Goal: Task Accomplishment & Management: Manage account settings

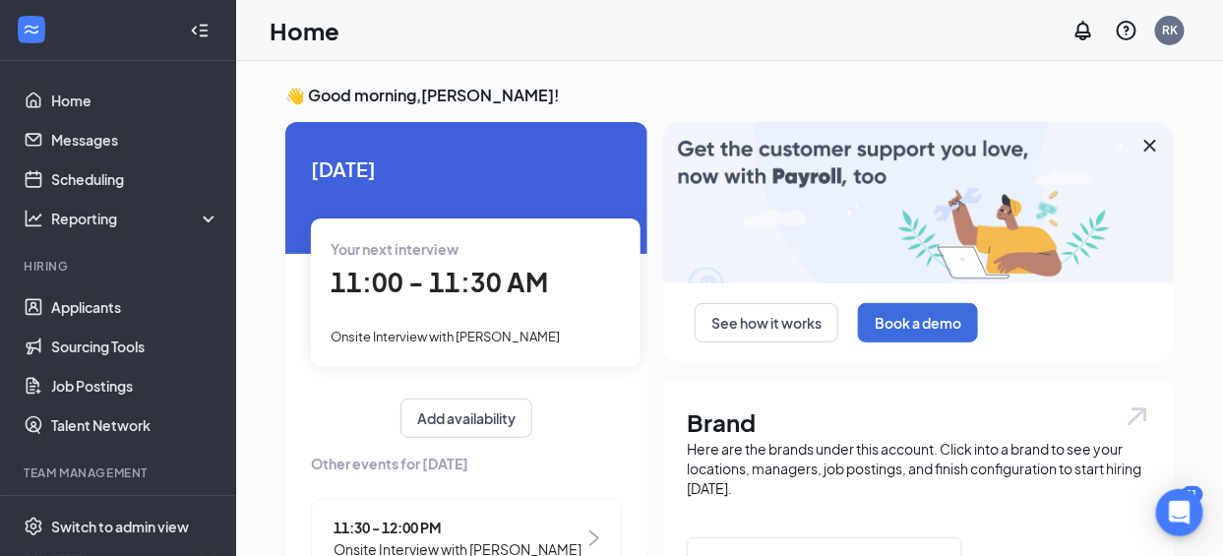
click at [470, 300] on div "11:00 - 11:30 AM" at bounding box center [476, 283] width 290 height 40
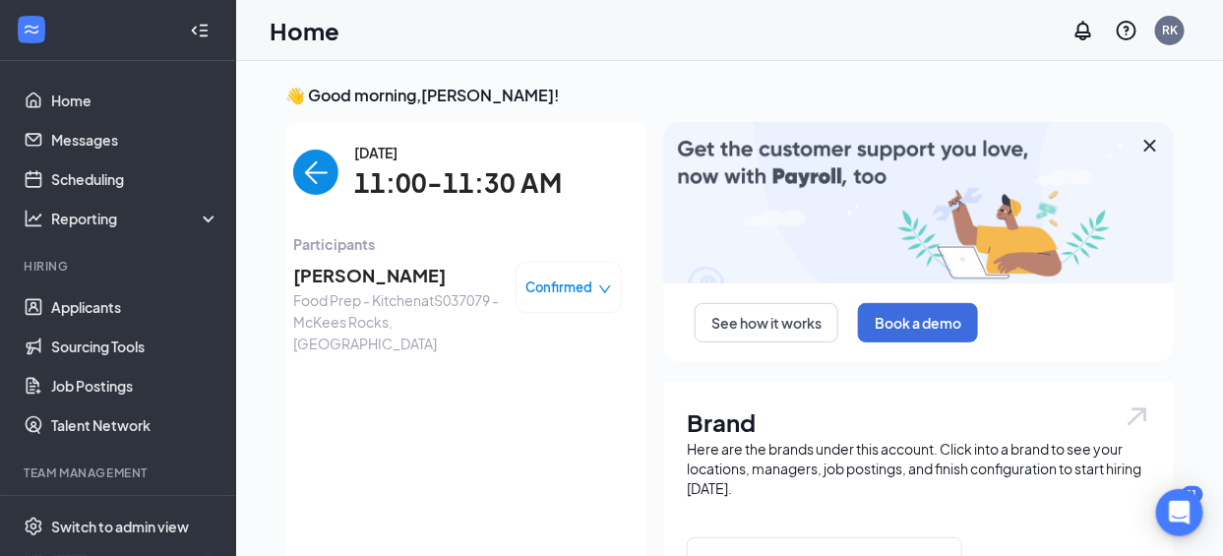
scroll to position [7, 0]
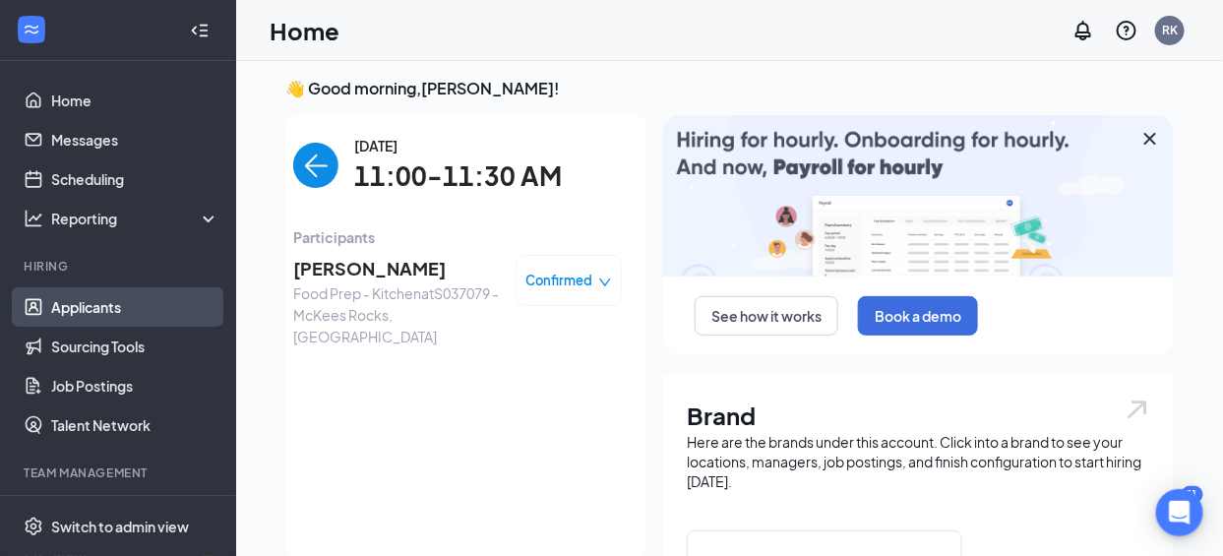
click at [108, 302] on link "Applicants" at bounding box center [135, 306] width 168 height 39
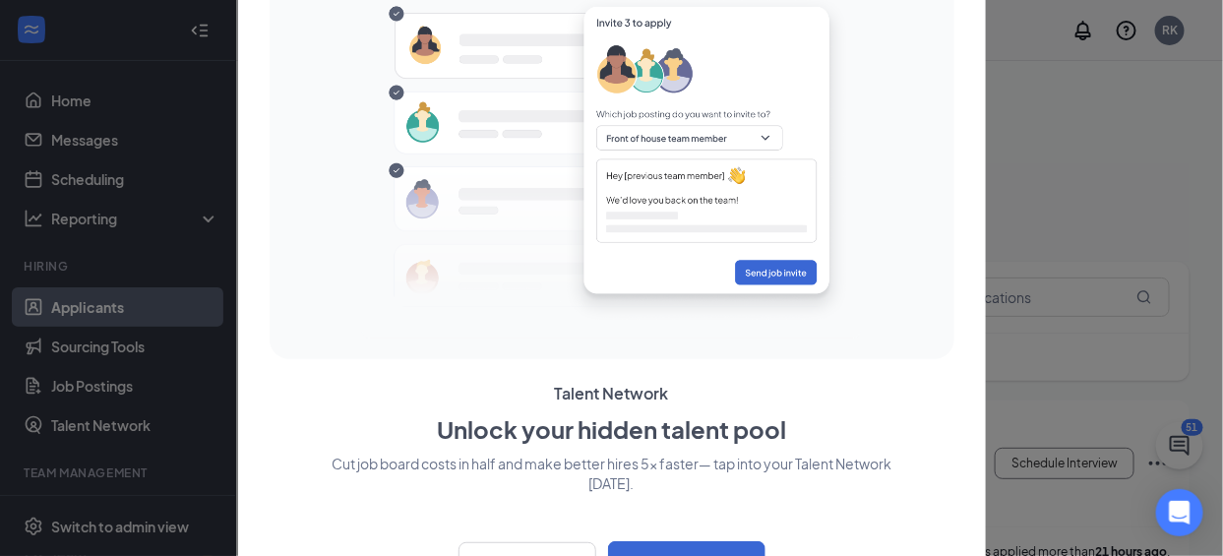
click at [138, 302] on div at bounding box center [611, 278] width 1223 height 556
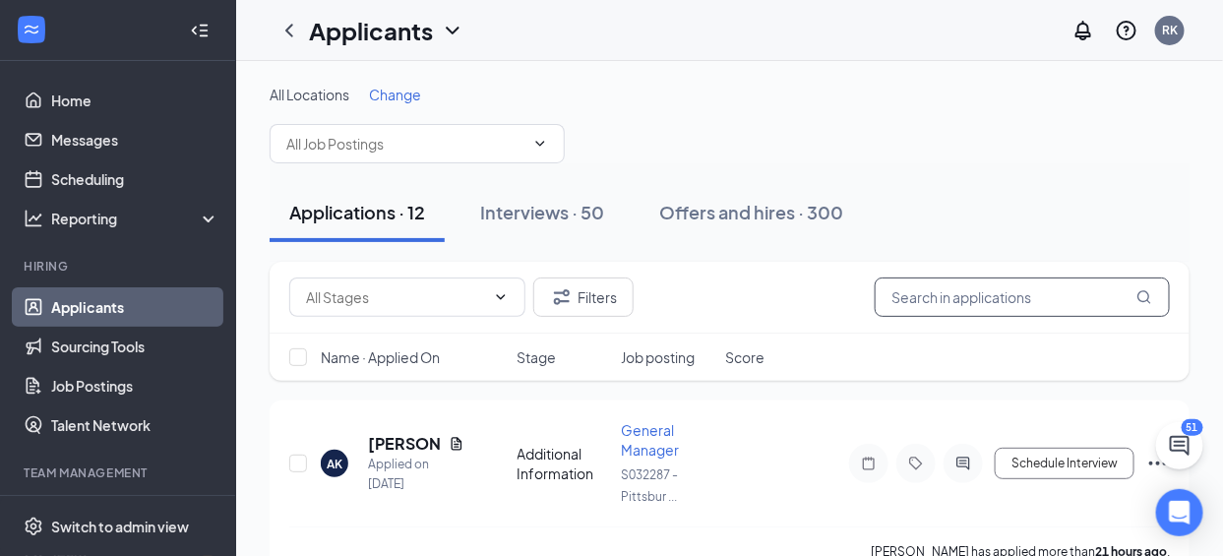
drag, startPoint x: 900, startPoint y: 302, endPoint x: 863, endPoint y: 342, distance: 55.0
click at [863, 342] on div "Filters Name · Applied On Stage Job posting Score" at bounding box center [730, 321] width 920 height 119
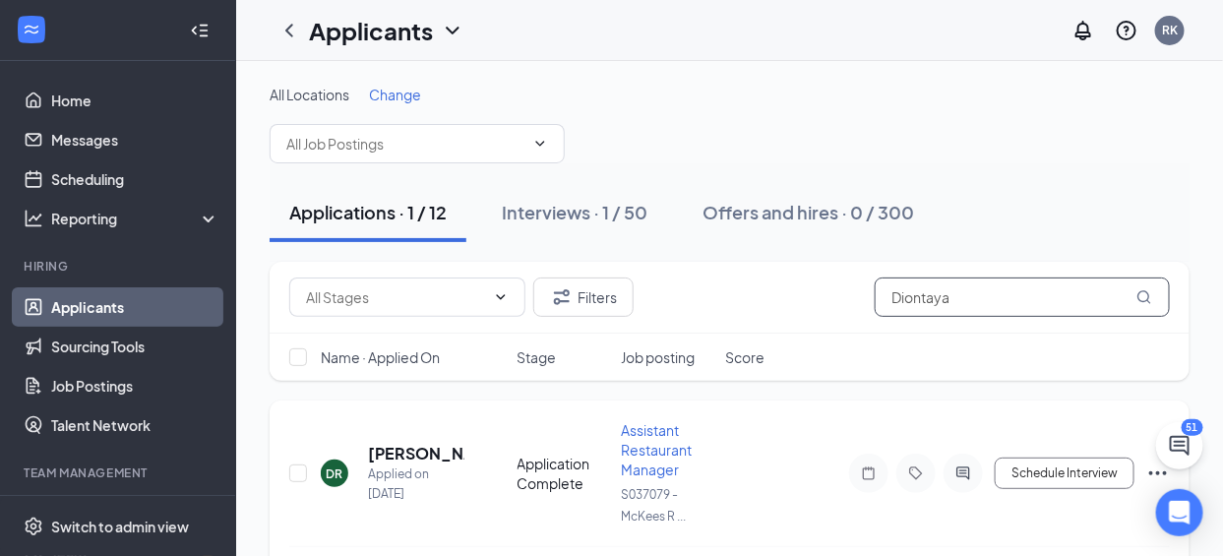
type input "Diontaya"
click at [1153, 469] on icon "Ellipses" at bounding box center [1158, 473] width 24 height 24
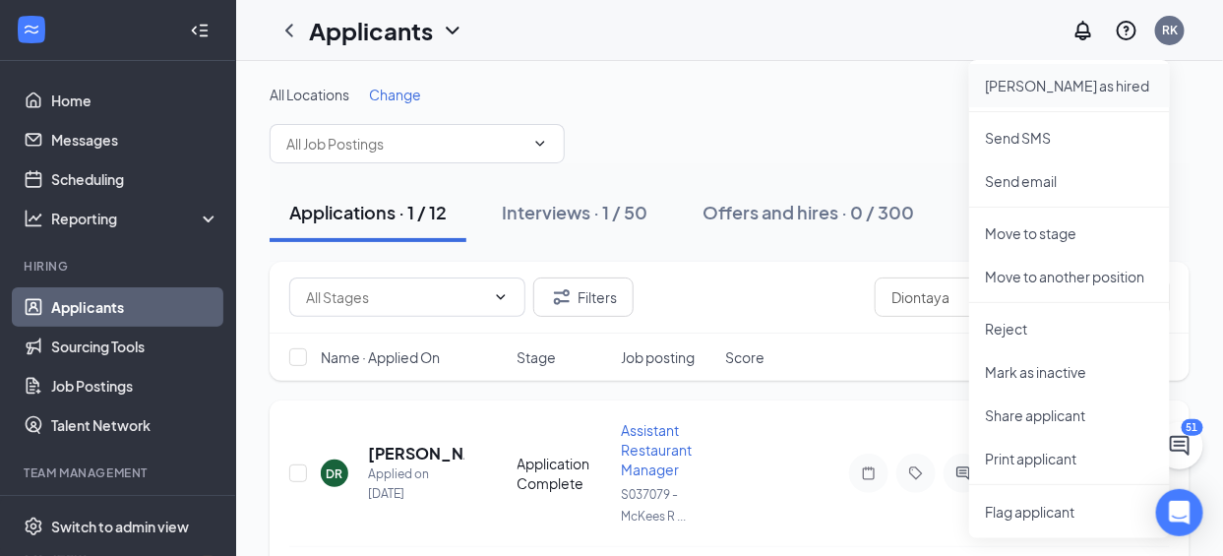
click at [1073, 92] on p "[PERSON_NAME] as hired" at bounding box center [1069, 86] width 169 height 20
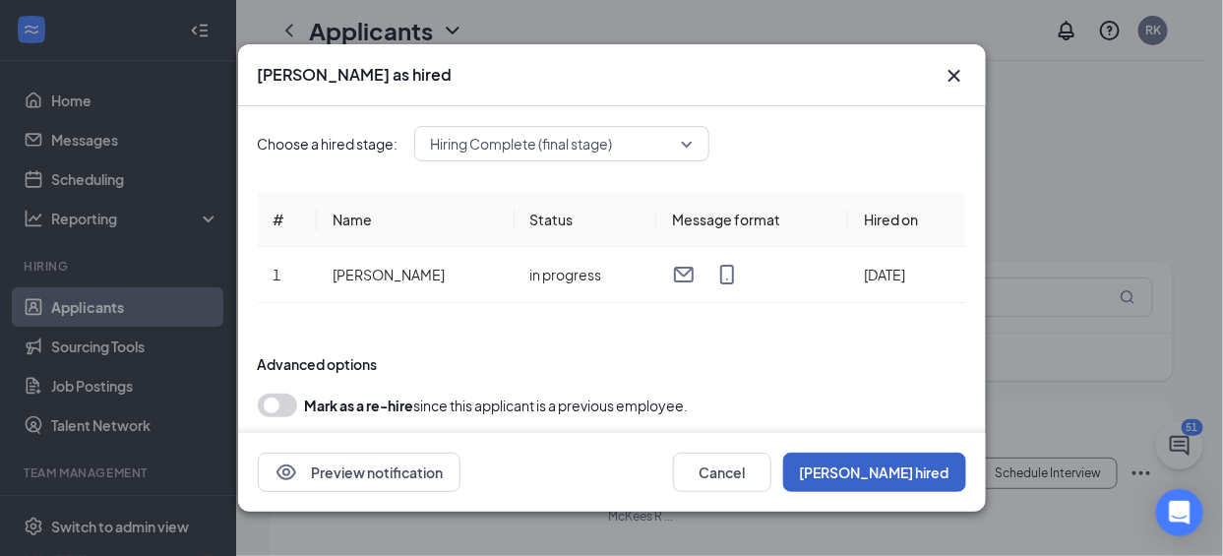
click at [915, 484] on button "[PERSON_NAME] hired" at bounding box center [874, 472] width 183 height 39
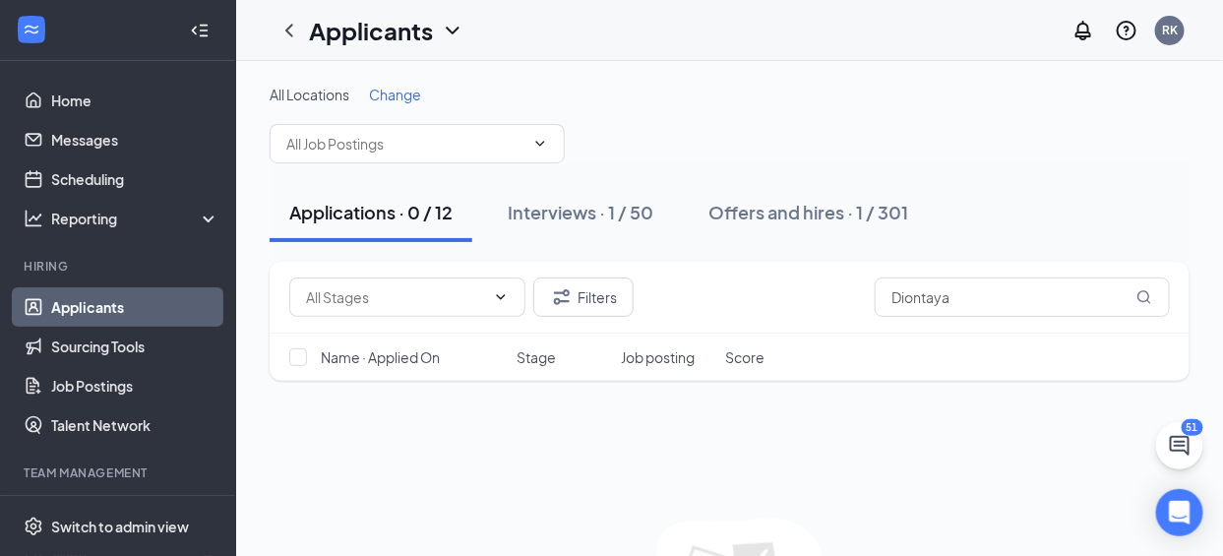
scroll to position [176, 0]
